Goal: Information Seeking & Learning: Learn about a topic

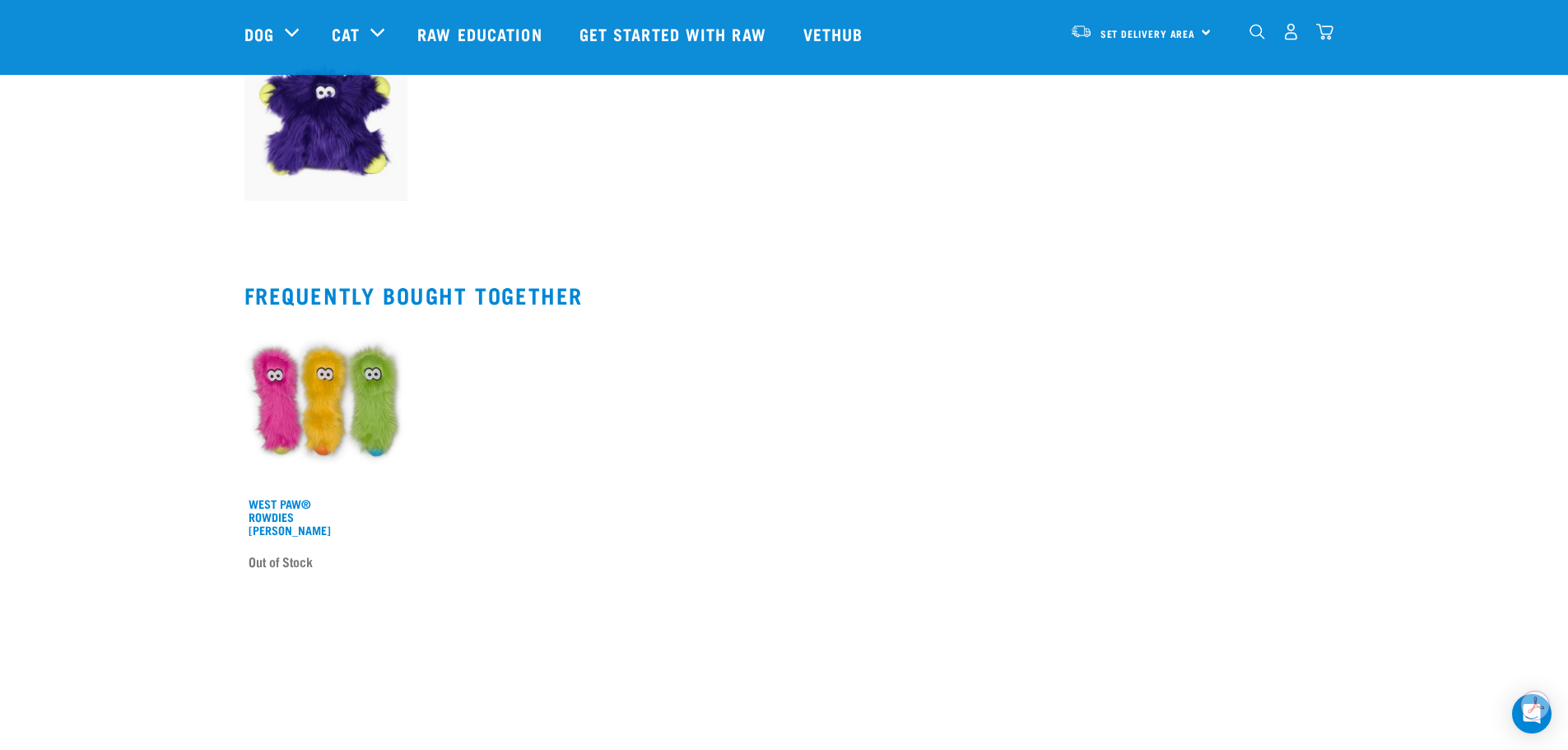
scroll to position [659, 0]
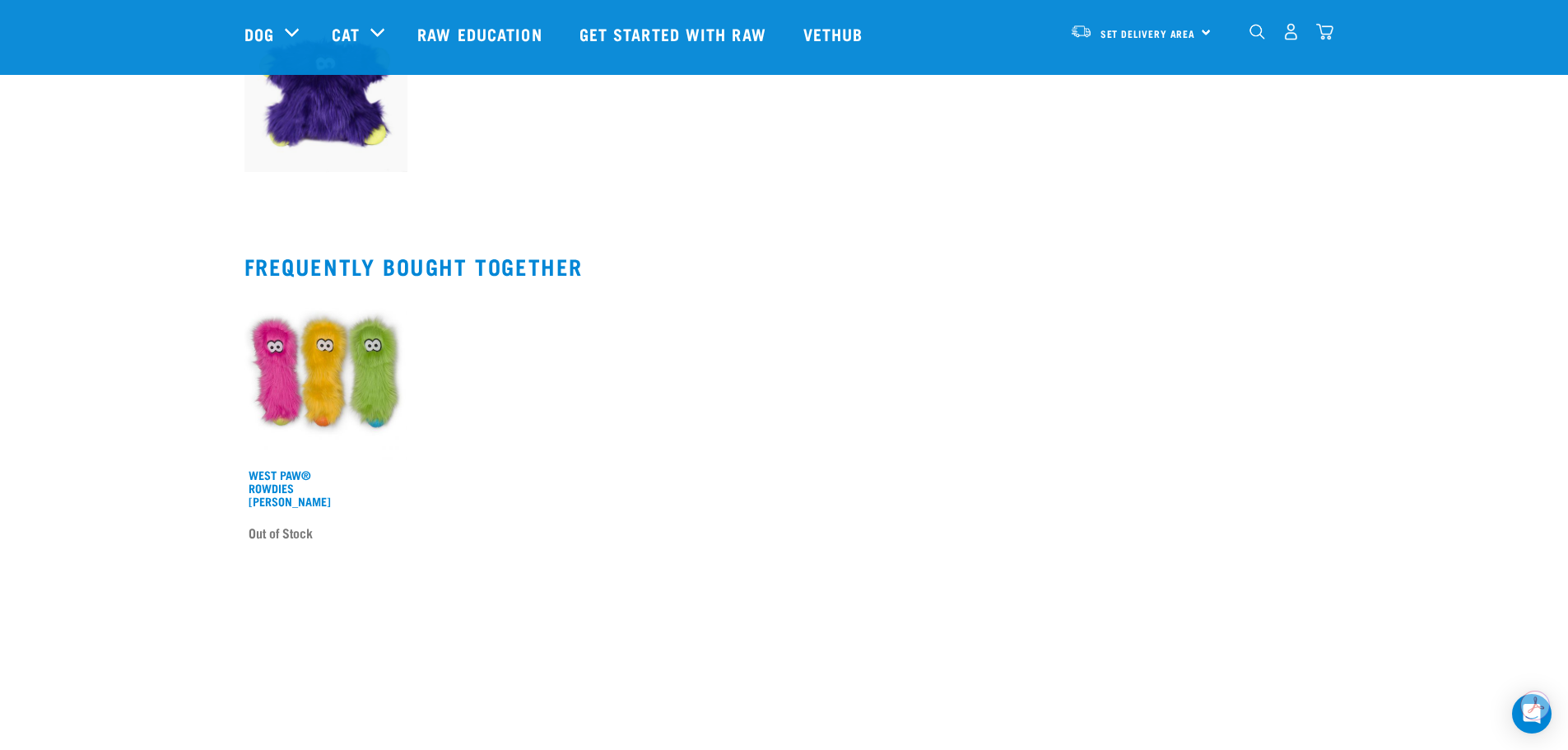
click at [344, 131] on img at bounding box center [326, 89] width 163 height 163
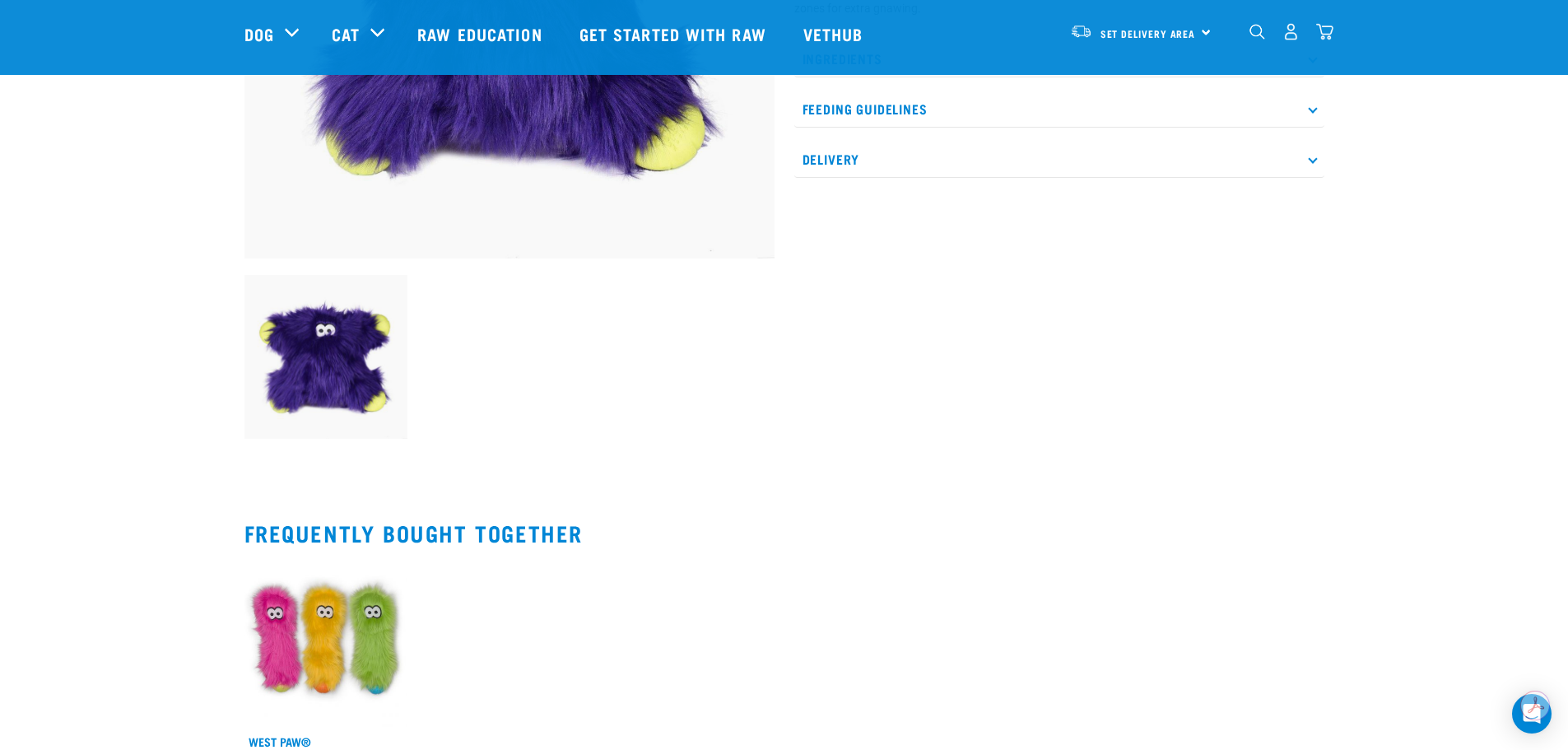
scroll to position [411, 0]
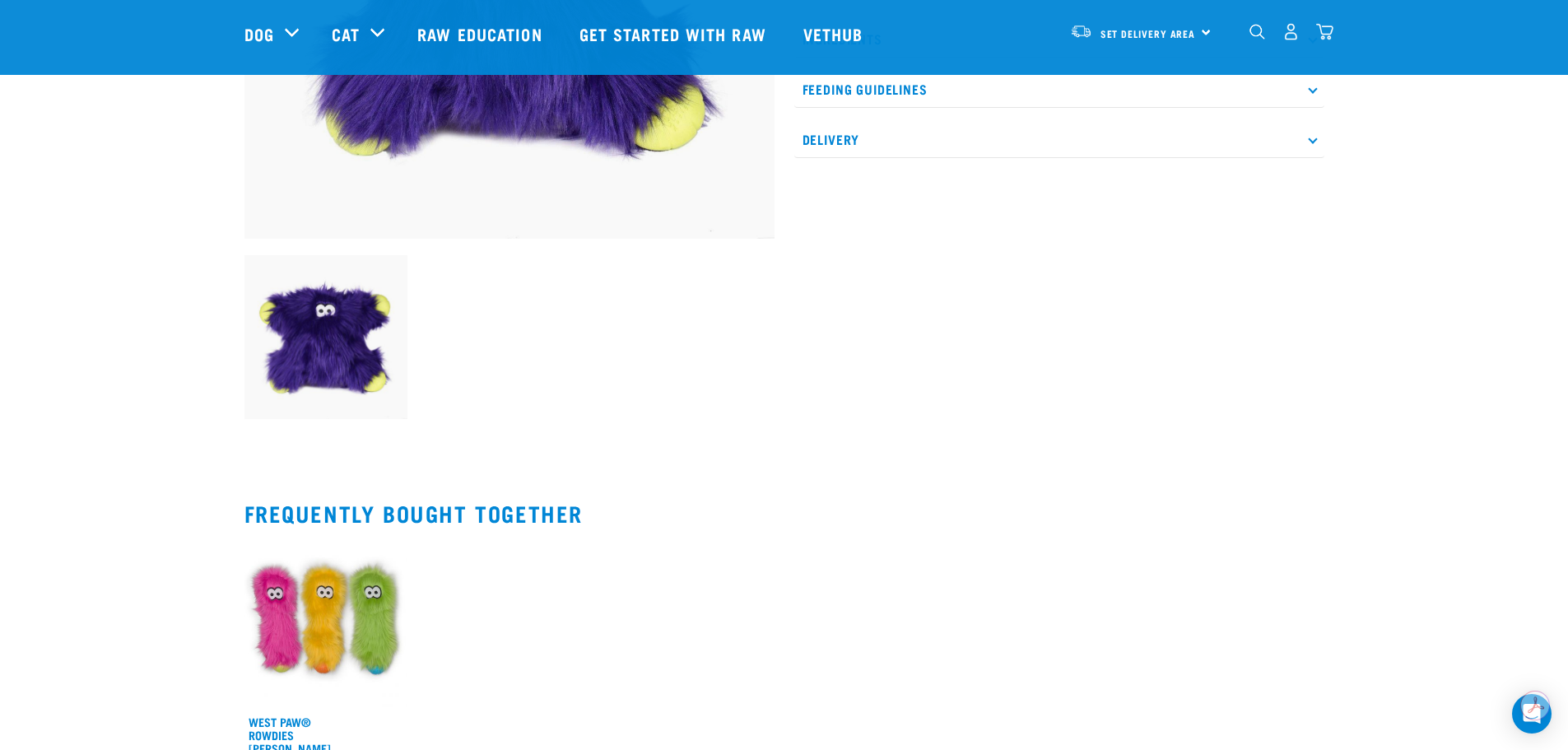
click at [301, 332] on img at bounding box center [326, 337] width 163 height 163
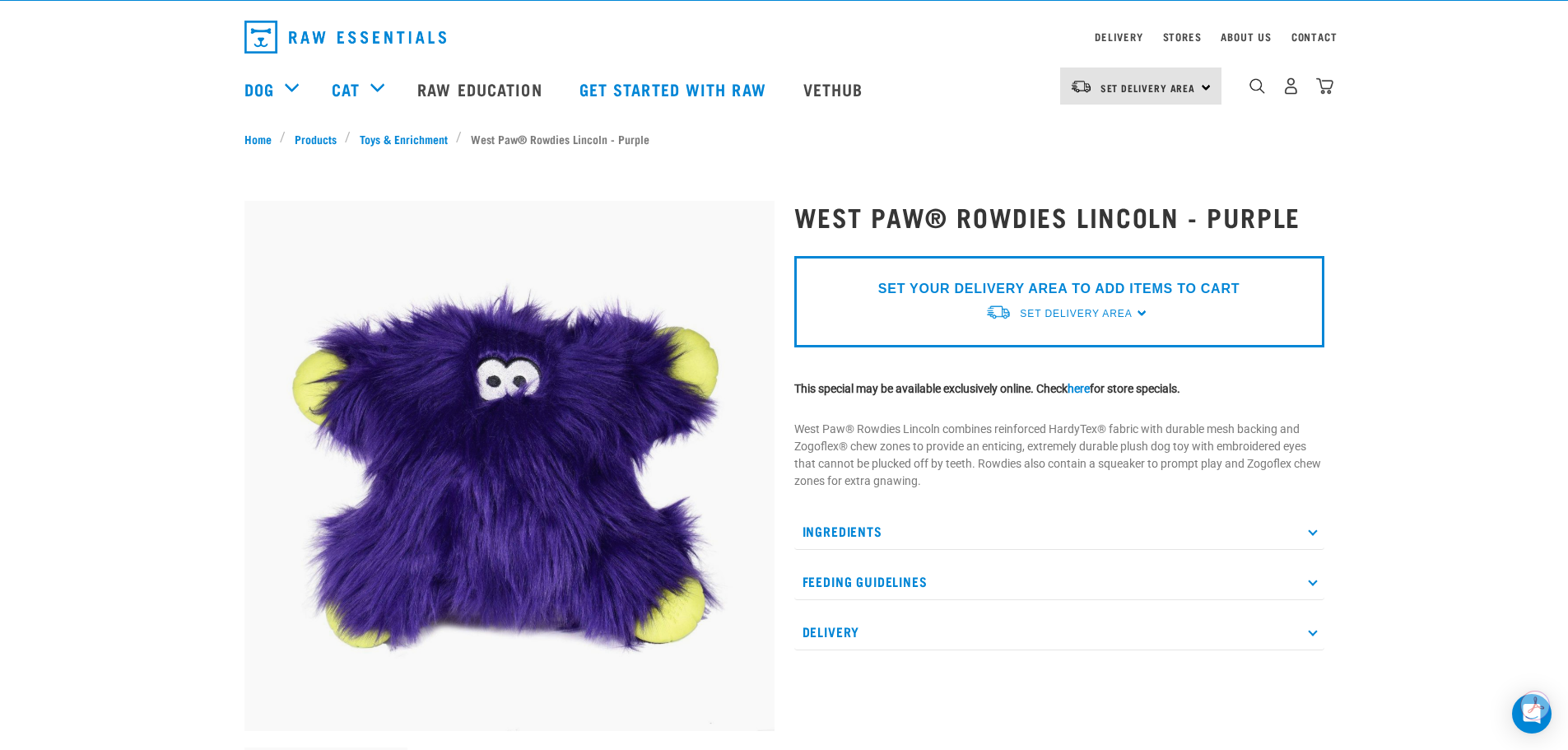
scroll to position [0, 0]
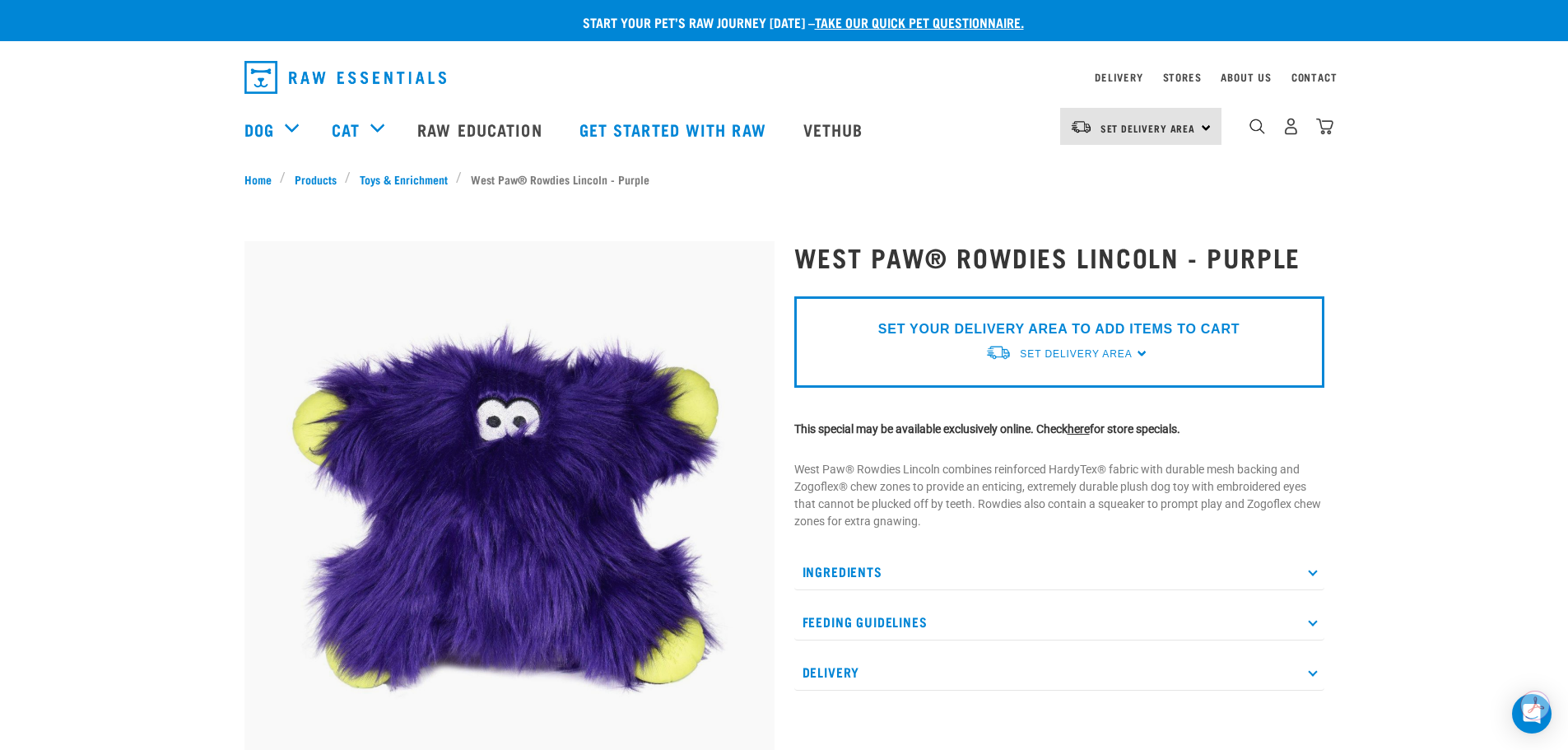
click at [1090, 435] on link "here" at bounding box center [1079, 428] width 22 height 13
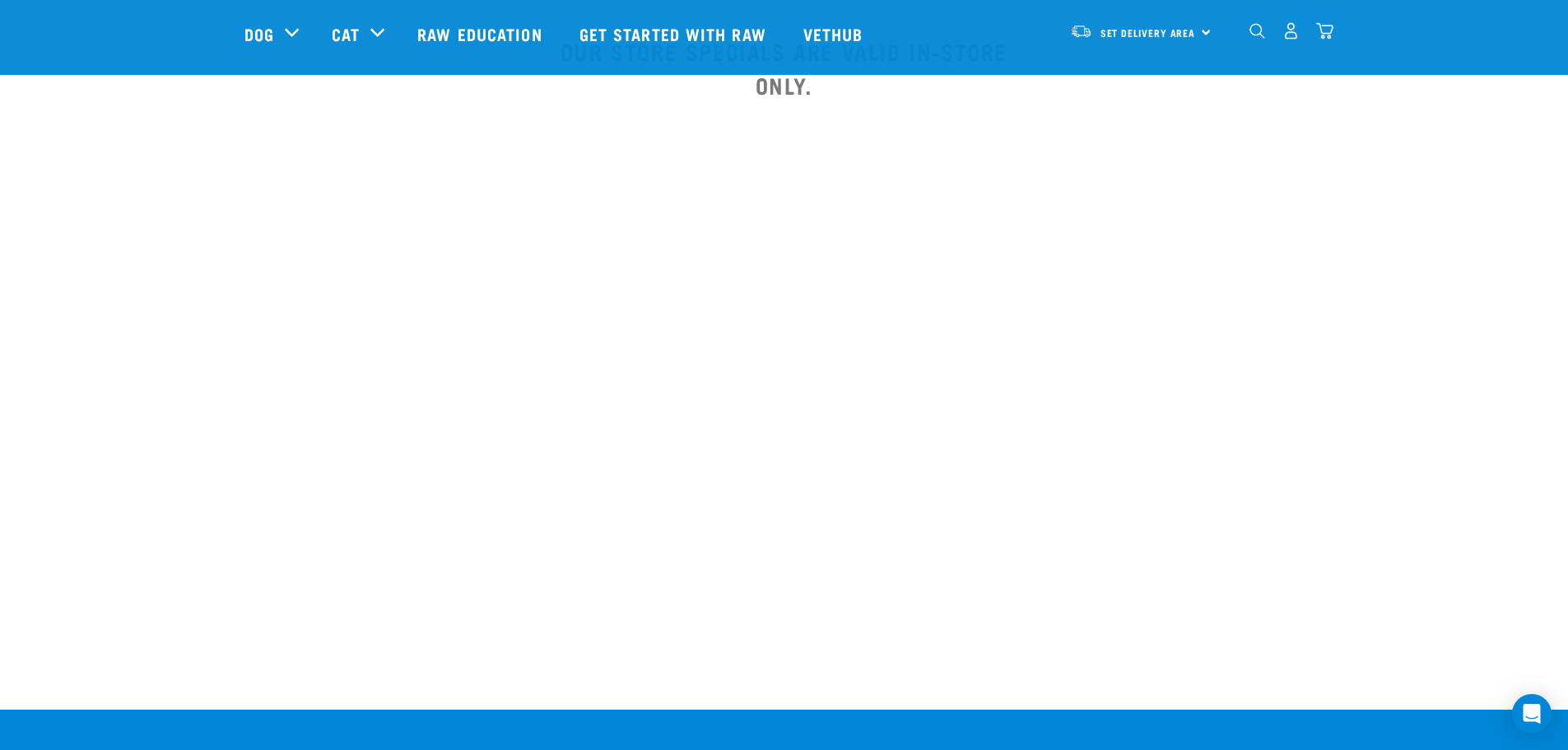
scroll to position [1976, 0]
